Goal: Communication & Community: Answer question/provide support

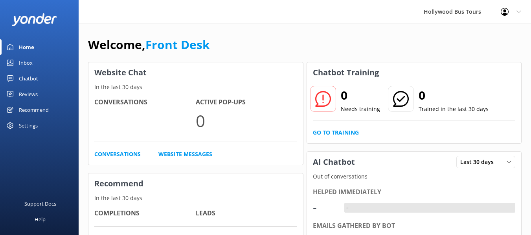
click at [29, 59] on div "Inbox" at bounding box center [26, 63] width 14 height 16
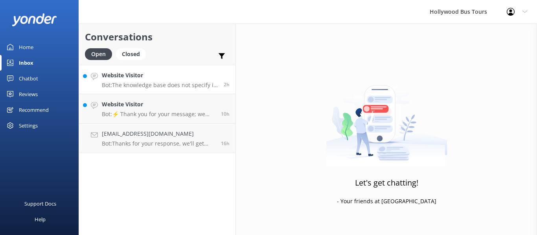
click at [162, 80] on h4 "Website Visitor" at bounding box center [160, 75] width 116 height 9
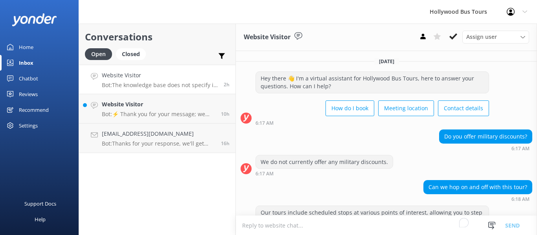
scroll to position [105, 0]
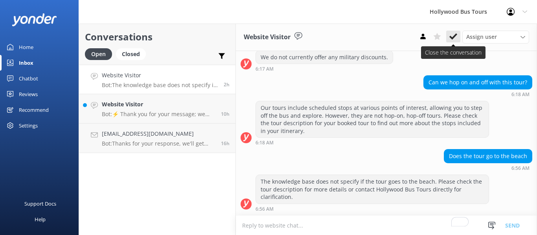
click at [450, 35] on icon at bounding box center [453, 37] width 8 height 8
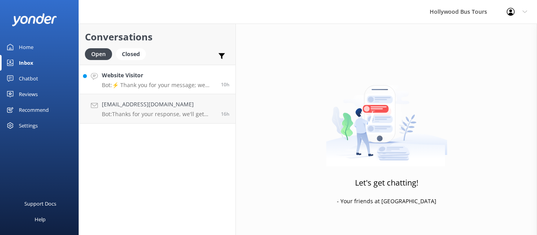
click at [147, 86] on p "Bot: ⚡ Thank you for your message; we are connecting you to a team member who w…" at bounding box center [158, 85] width 113 height 7
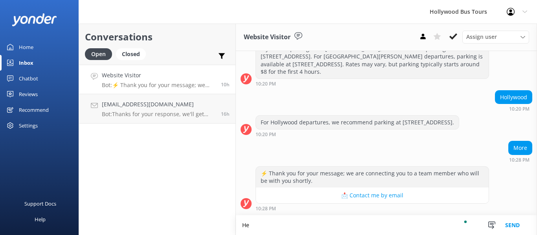
scroll to position [226, 0]
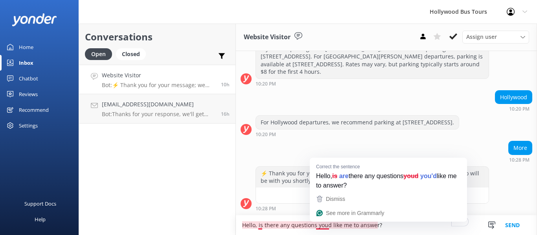
click at [323, 225] on textarea "Hello, is there any questions youd like me to answer?" at bounding box center [386, 226] width 301 height 20
click at [320, 229] on textarea "Hello, is there any questions youd like me to answer?" at bounding box center [386, 226] width 301 height 20
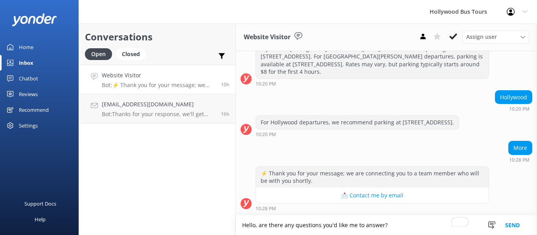
type textarea "Hello, are there any questions you'd like me to answer?"
click at [515, 226] on button "Send" at bounding box center [512, 226] width 29 height 20
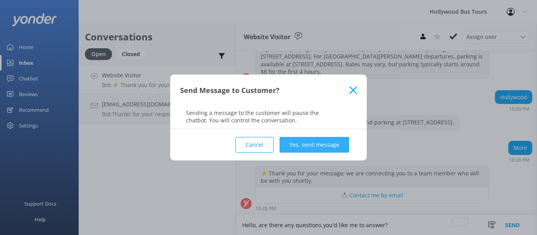
click at [322, 147] on button "Yes, send message" at bounding box center [314, 145] width 70 height 16
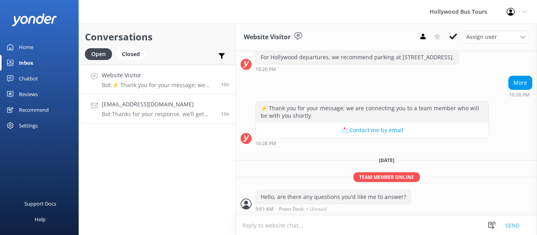
scroll to position [291, 0]
